Goal: Task Accomplishment & Management: Manage account settings

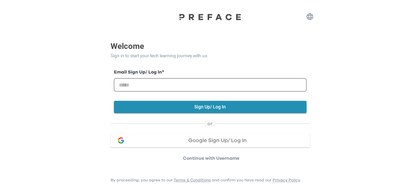
click at [217, 142] on span "Google Sign Up/ Log In" at bounding box center [217, 139] width 58 height 5
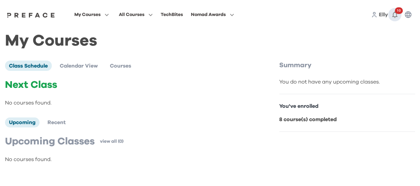
click at [397, 14] on icon "button" at bounding box center [395, 15] width 8 height 8
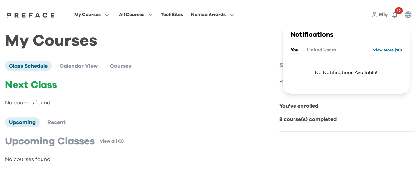
click at [388, 50] on link "View More ( 10 )" at bounding box center [387, 49] width 29 height 11
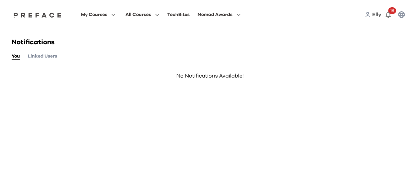
click at [51, 60] on div "Notifications You Linked Users No Notifications Available!" at bounding box center [210, 67] width 407 height 76
click at [52, 57] on button "Linked Users" at bounding box center [42, 55] width 29 height 7
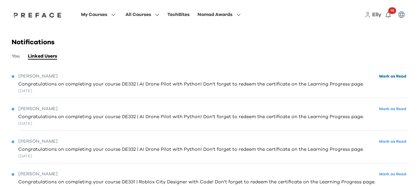
click at [386, 75] on button "Mark as Read" at bounding box center [392, 76] width 31 height 9
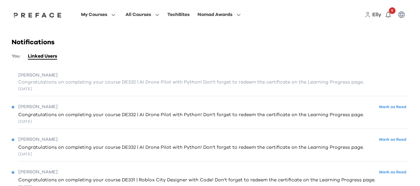
click at [56, 118] on span "Congratulations on completing your course DE332 | AI Drone Pilot with Python! D…" at bounding box center [191, 114] width 346 height 7
click at [102, 17] on span "My Courses" at bounding box center [94, 15] width 26 height 8
click at [92, 39] on span at bounding box center [98, 41] width 62 height 19
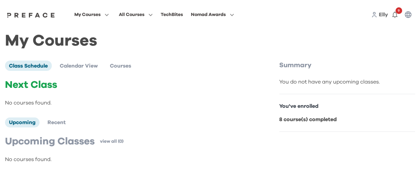
click at [299, 124] on div "You've enrolled 8 course(s) completed" at bounding box center [347, 113] width 136 height 38
click at [322, 83] on div "You do not have any upcoming classes." at bounding box center [347, 82] width 136 height 8
click at [406, 18] on icon "button" at bounding box center [408, 15] width 8 height 8
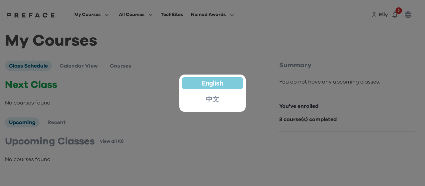
click at [406, 19] on div at bounding box center [212, 93] width 425 height 186
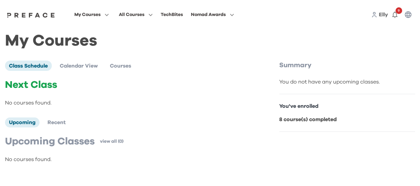
click at [387, 17] on span "Elly" at bounding box center [383, 14] width 9 height 5
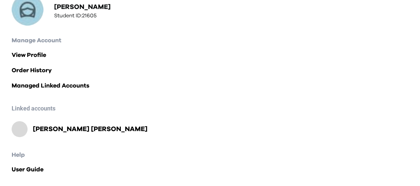
scroll to position [84, 0]
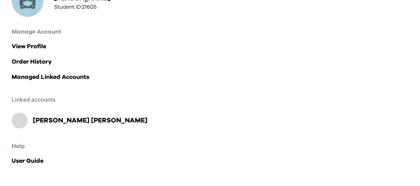
click at [32, 122] on link "Hugo Wong" at bounding box center [88, 119] width 120 height 9
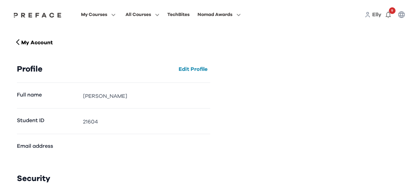
click at [67, 100] on div "Full name Hugo Wong" at bounding box center [113, 95] width 193 height 25
click at [23, 18] on img at bounding box center [37, 14] width 51 height 5
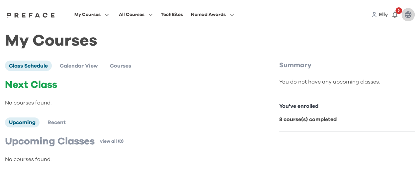
click at [412, 16] on button "button" at bounding box center [407, 14] width 13 height 13
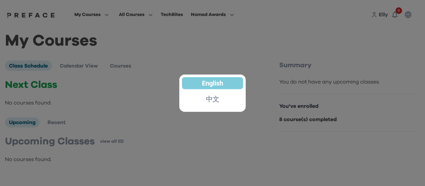
click at [262, 38] on div at bounding box center [212, 93] width 425 height 186
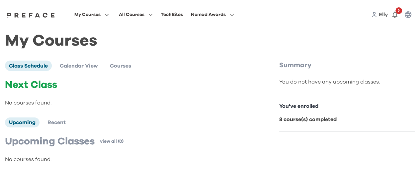
click at [382, 15] on span "Elly" at bounding box center [383, 14] width 9 height 5
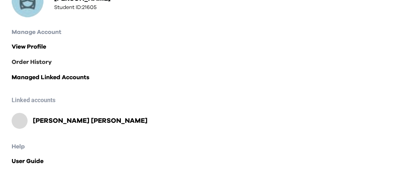
scroll to position [84, 0]
click at [31, 122] on link "Hugo Wong" at bounding box center [88, 119] width 120 height 9
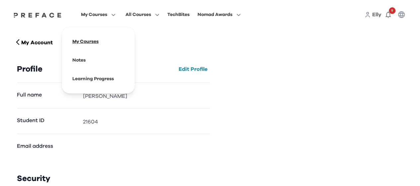
click at [95, 42] on span at bounding box center [98, 41] width 62 height 19
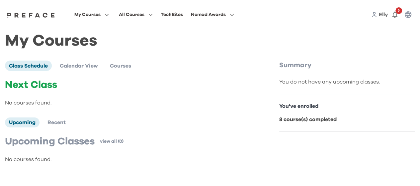
click at [35, 13] on img at bounding box center [30, 14] width 51 height 5
click at [379, 16] on span "Elly" at bounding box center [383, 14] width 9 height 5
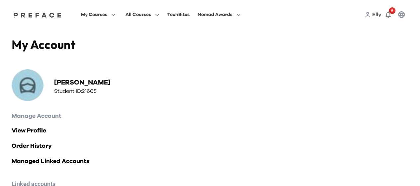
click at [45, 120] on div "Manage Account View Profile Order History Managed Linked Accounts" at bounding box center [210, 138] width 397 height 54
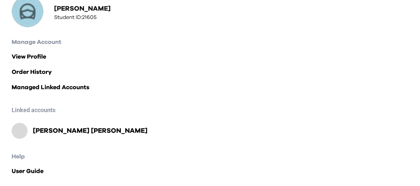
scroll to position [84, 0]
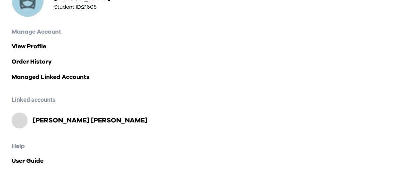
click at [47, 122] on h2 "Hugo Wong" at bounding box center [90, 119] width 115 height 9
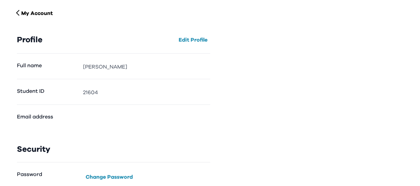
scroll to position [41, 0]
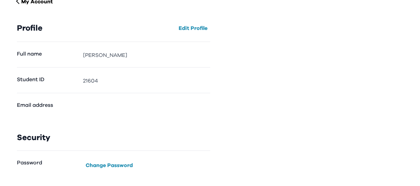
click at [36, 137] on h3 "Security" at bounding box center [113, 137] width 193 height 9
click at [179, 45] on div "Full name Hugo Wong" at bounding box center [113, 54] width 193 height 25
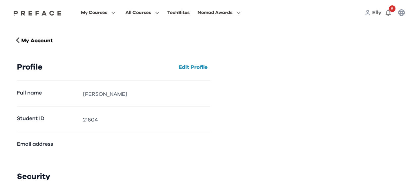
scroll to position [0, 0]
